Goal: Information Seeking & Learning: Learn about a topic

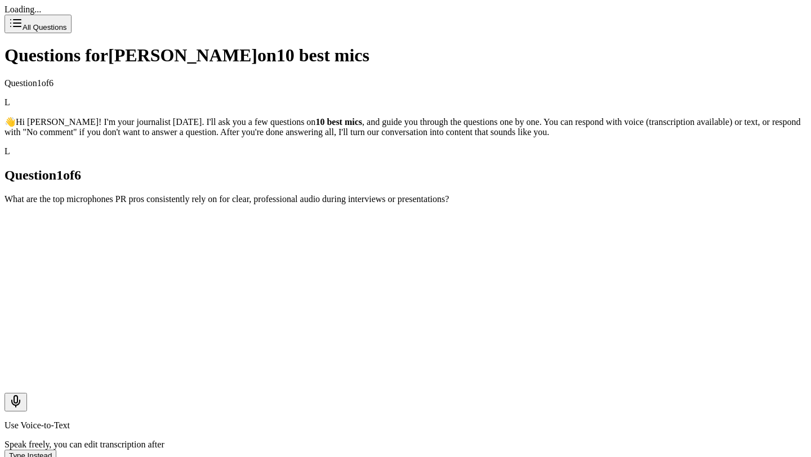
click at [378, 168] on div "Question 1 of 6 What are the top microphones PR pros consistently rely on for c…" at bounding box center [406, 186] width 802 height 37
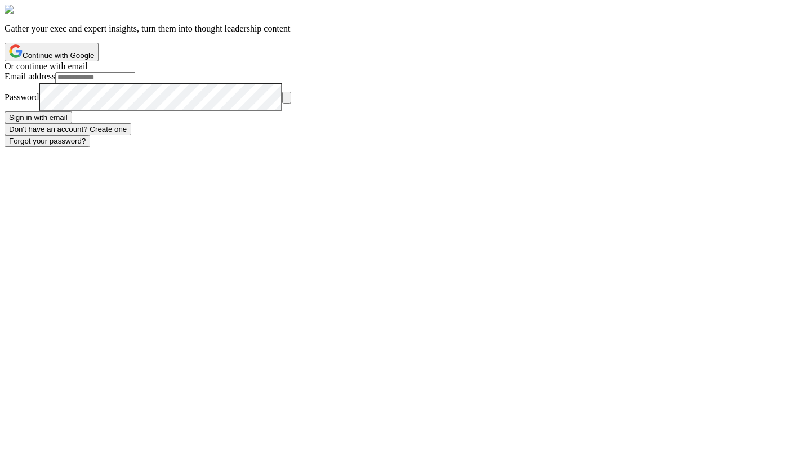
click at [99, 61] on button "Continue with Google" at bounding box center [52, 52] width 94 height 19
